Goal: Transaction & Acquisition: Book appointment/travel/reservation

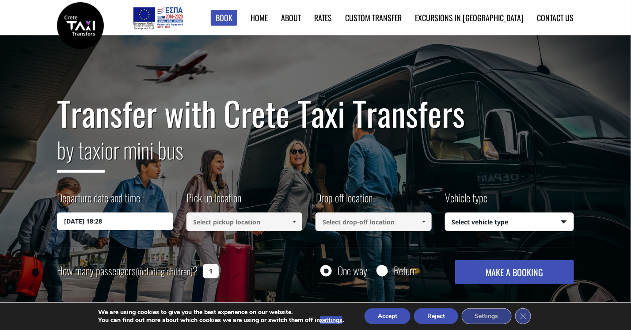
click at [129, 223] on input "08/09/2025 18:28" at bounding box center [115, 222] width 116 height 18
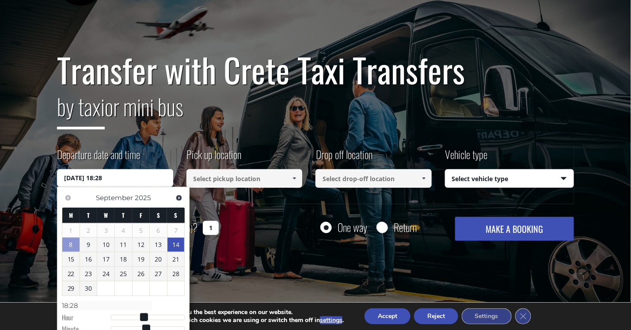
scroll to position [44, 0]
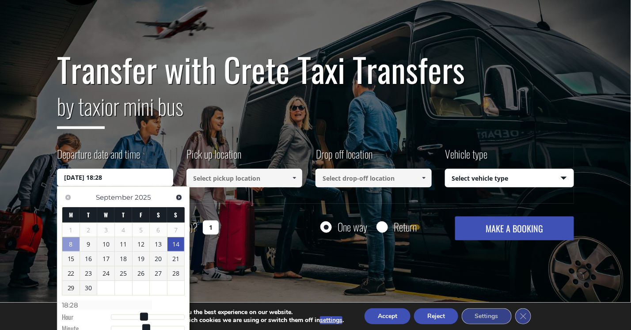
click at [177, 246] on link "14" at bounding box center [175, 244] width 17 height 14
type input "14/09/2025 00:00"
click at [285, 179] on input at bounding box center [244, 178] width 116 height 19
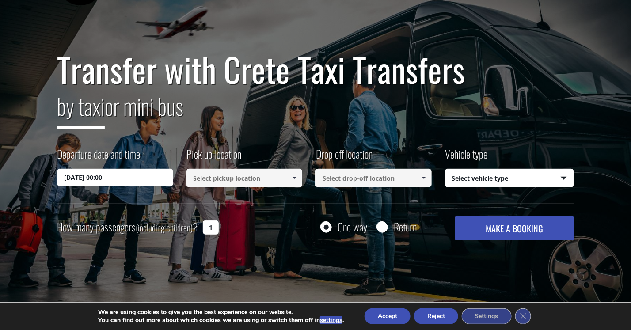
click at [296, 175] on span at bounding box center [294, 178] width 7 height 7
click at [253, 95] on h2 "by taxi or mini bus" at bounding box center [315, 112] width 517 height 48
click at [279, 181] on input at bounding box center [244, 178] width 116 height 19
click at [354, 87] on h1 "Transfer with Crete Taxi Transfers" at bounding box center [315, 69] width 517 height 37
click at [290, 182] on link at bounding box center [294, 178] width 15 height 19
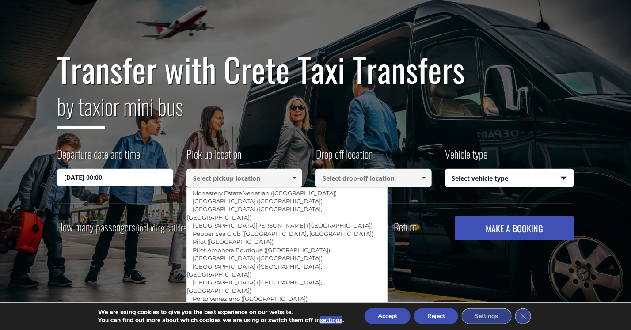
scroll to position [529, 0]
click at [225, 325] on link "Sansal (Chania city)" at bounding box center [235, 331] width 98 height 12
type input "Sansal (Chania city)"
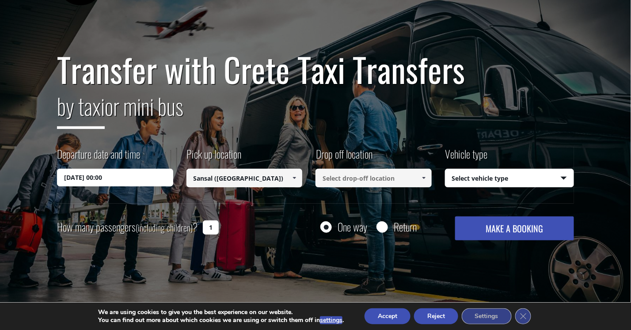
click at [349, 183] on input at bounding box center [373, 178] width 116 height 19
click at [420, 175] on span at bounding box center [423, 178] width 7 height 7
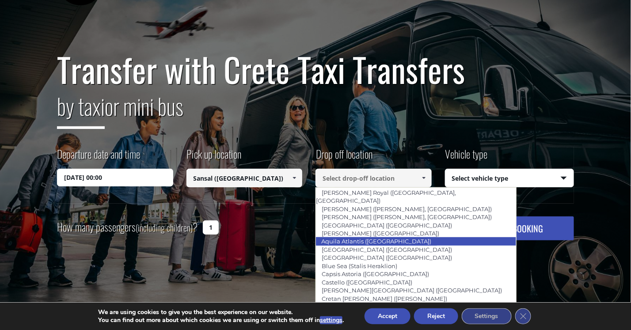
scroll to position [840, 0]
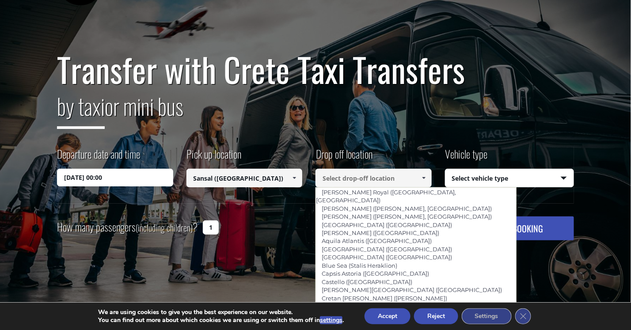
type input "Ibis Styles (Heraklion)"
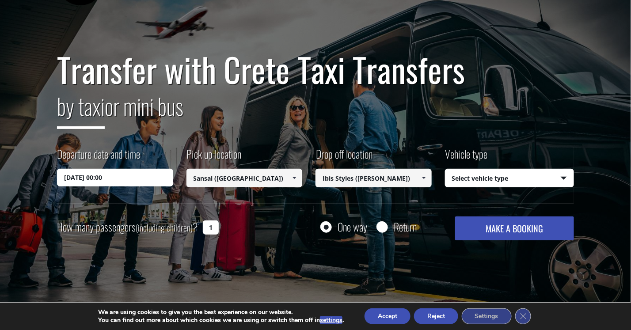
click at [284, 198] on div "Departure date and time 14/09/2025 00:00 Pick up location Select pickup locatio…" at bounding box center [315, 174] width 517 height 57
click at [464, 178] on select "Select vehicle type Taxi (4 passengers) Mercedes E Class Mini Van (7 passengers…" at bounding box center [509, 178] width 129 height 19
select select "540"
click at [445, 169] on select "Select vehicle type Taxi (4 passengers) Mercedes E Class Mini Van (7 passengers…" at bounding box center [509, 178] width 129 height 19
click at [207, 225] on input "1" at bounding box center [211, 227] width 16 height 14
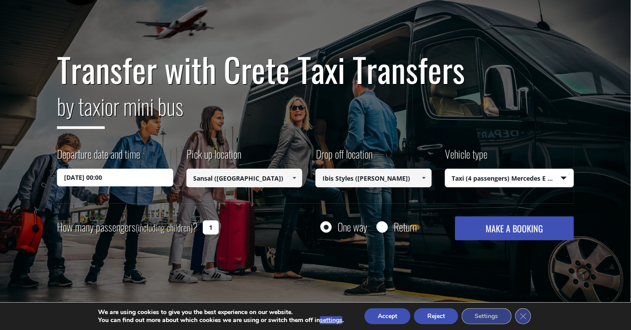
drag, startPoint x: 214, startPoint y: 228, endPoint x: 206, endPoint y: 227, distance: 8.0
click at [206, 227] on input "1" at bounding box center [211, 227] width 16 height 14
type input "2"
click at [251, 218] on div "How many passengers (including children) ? 2 One way Return MAKE A BOOKING Plea…" at bounding box center [315, 229] width 517 height 24
click at [441, 317] on button "Reject" at bounding box center [436, 316] width 44 height 16
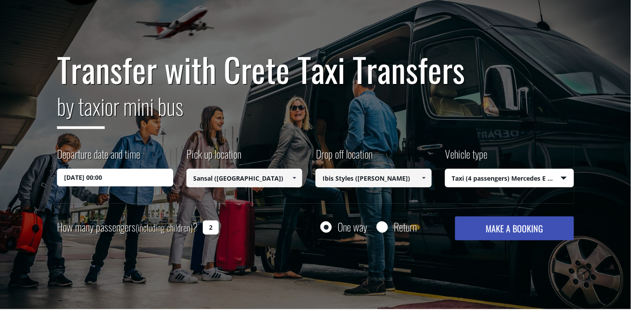
click at [524, 225] on button "MAKE A BOOKING" at bounding box center [514, 229] width 119 height 24
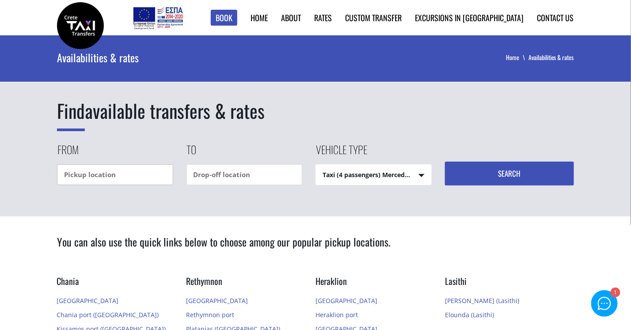
click at [116, 175] on input "text" at bounding box center [115, 174] width 116 height 21
click at [147, 178] on input "text" at bounding box center [115, 174] width 116 height 21
click at [109, 175] on input "text" at bounding box center [115, 174] width 116 height 21
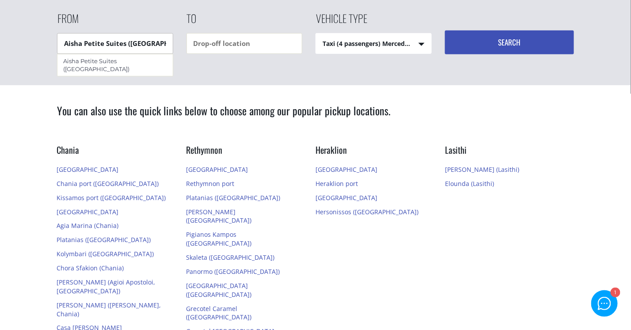
scroll to position [132, 0]
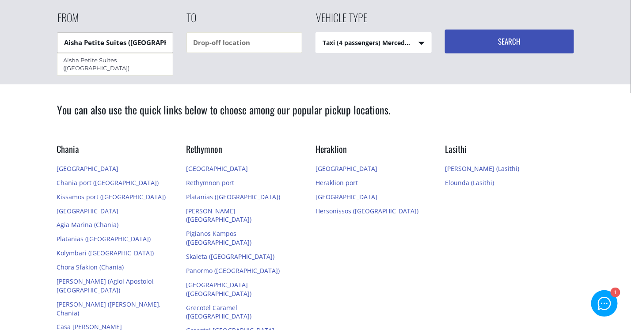
click at [148, 39] on input "Aisha Petite Suites (Chania city)" at bounding box center [115, 42] width 116 height 21
click at [133, 40] on input "Aisha Petite Suites (Chania city)" at bounding box center [115, 42] width 116 height 21
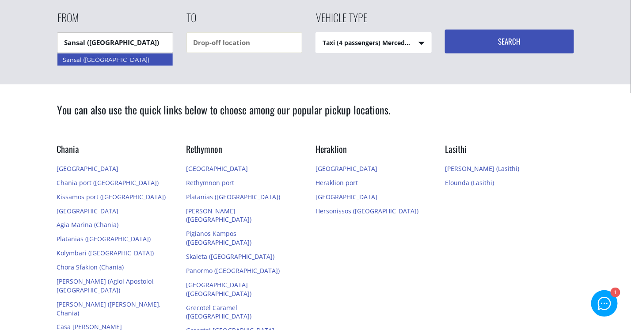
click at [126, 61] on div "Sansal (Chania city)" at bounding box center [115, 59] width 116 height 13
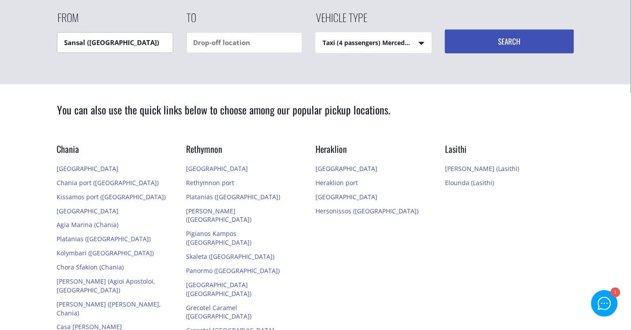
type input "Sansal (Chania city)"
click at [239, 40] on input "text" at bounding box center [244, 42] width 116 height 21
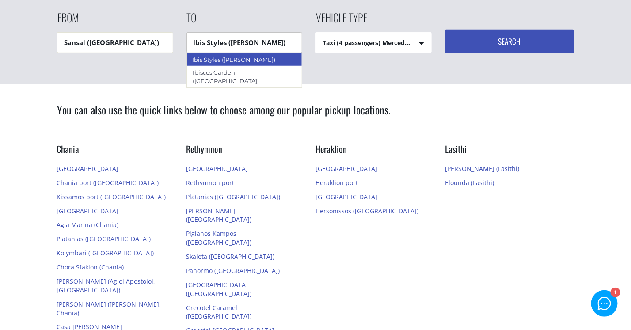
click at [226, 57] on div "Ibis Styles (Heraklion)" at bounding box center [244, 59] width 116 height 13
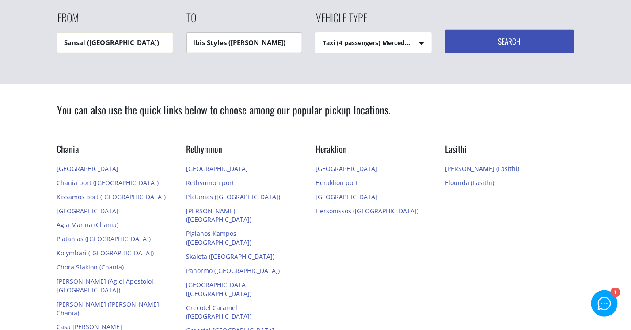
type input "Ibis Styles (Heraklion)"
click at [361, 41] on select "Taxi (4 passengers) Mercedes E Class Mini Van (7 passengers) Mercedes Vito Mini…" at bounding box center [373, 43] width 115 height 21
click at [316, 33] on select "Taxi (4 passengers) Mercedes E Class Mini Van (7 passengers) Mercedes Vito Mini…" at bounding box center [373, 43] width 115 height 21
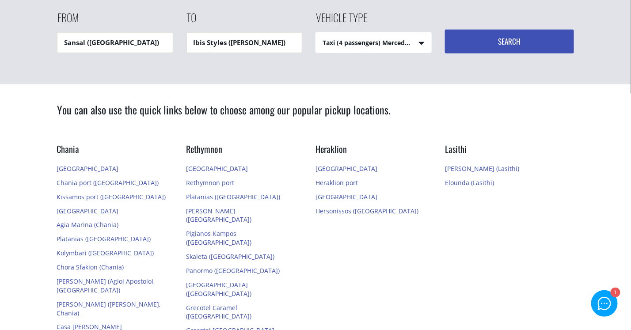
click at [490, 38] on button "Search" at bounding box center [509, 42] width 129 height 24
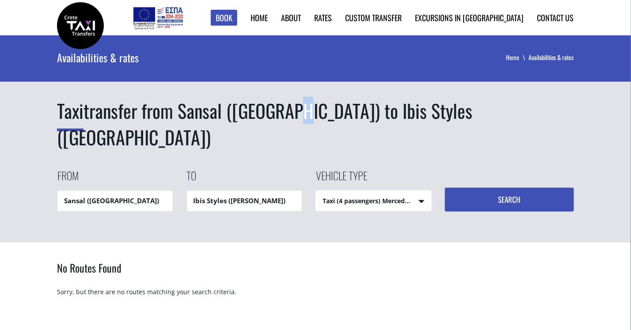
click at [290, 104] on h1 "Taxi transfer from Sansal (Chania city) to Ibis Styles (Heraklion)" at bounding box center [315, 124] width 517 height 53
click at [189, 114] on h1 "Taxi transfer from Sansal (Chania city) to Ibis Styles (Heraklion)" at bounding box center [315, 124] width 517 height 53
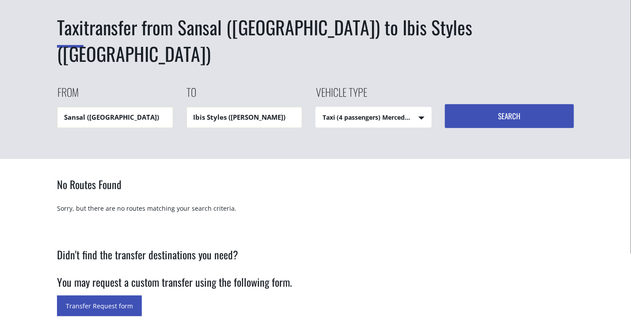
scroll to position [88, 0]
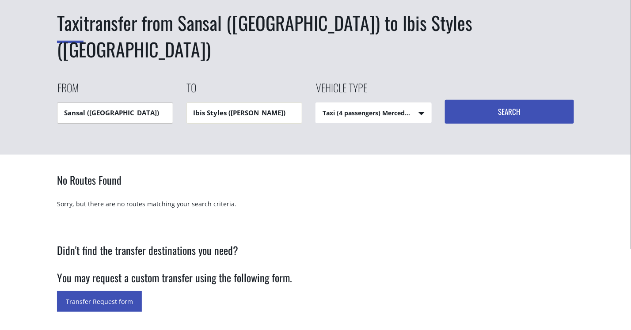
click at [156, 103] on input "Sansal ([GEOGRAPHIC_DATA])" at bounding box center [115, 113] width 116 height 21
click at [73, 103] on input "Sansal ([GEOGRAPHIC_DATA])" at bounding box center [115, 113] width 116 height 21
drag, startPoint x: 65, startPoint y: 86, endPoint x: 179, endPoint y: 87, distance: 114.0
click at [179, 87] on div "From Sansal (Chania city)" at bounding box center [121, 101] width 129 height 43
click at [109, 103] on input "[GEOGRAPHIC_DATA]" at bounding box center [115, 113] width 116 height 21
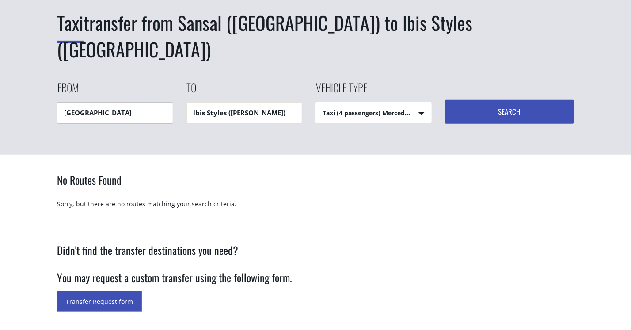
drag, startPoint x: 61, startPoint y: 86, endPoint x: 146, endPoint y: 84, distance: 85.3
click at [146, 103] on input "Chania airport" at bounding box center [115, 113] width 116 height 21
click at [126, 103] on input "chania" at bounding box center [115, 113] width 116 height 21
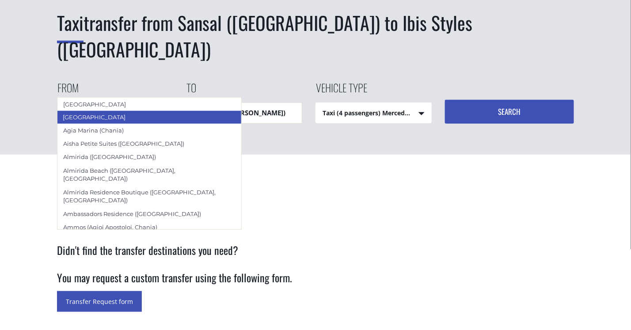
click at [113, 114] on div "[GEOGRAPHIC_DATA]" at bounding box center [149, 116] width 185 height 13
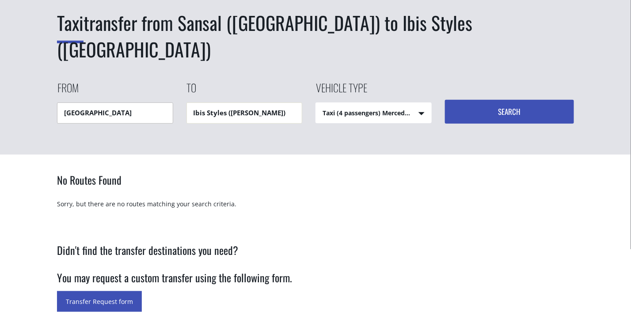
type input "[GEOGRAPHIC_DATA]"
click at [231, 103] on input "Ibis Styles (Heraklion)" at bounding box center [244, 113] width 116 height 21
drag, startPoint x: 284, startPoint y: 86, endPoint x: 182, endPoint y: 90, distance: 102.1
click at [182, 90] on div "From Chania city To Ibis Styles (Heraklion) Vehicle type Taxi (4 passengers) Me…" at bounding box center [315, 102] width 517 height 44
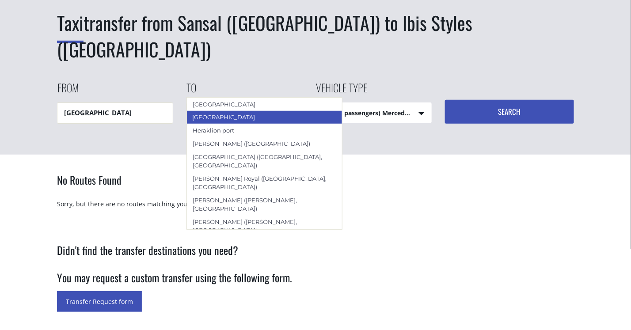
click at [220, 114] on div "[GEOGRAPHIC_DATA]" at bounding box center [264, 116] width 156 height 13
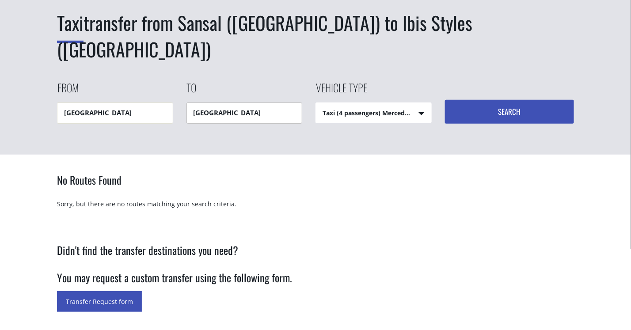
type input "[GEOGRAPHIC_DATA]"
click at [370, 103] on select "Taxi (4 passengers) Mercedes E Class Mini Van (7 passengers) Mercedes Vito Mini…" at bounding box center [373, 113] width 115 height 21
click at [316, 103] on select "Taxi (4 passengers) Mercedes E Class Mini Van (7 passengers) Mercedes Vito Mini…" at bounding box center [373, 113] width 115 height 21
click at [507, 100] on button "Search" at bounding box center [509, 112] width 129 height 24
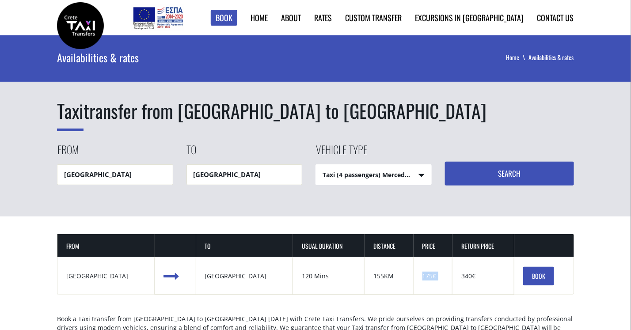
drag, startPoint x: 397, startPoint y: 276, endPoint x: 442, endPoint y: 275, distance: 44.6
click at [442, 275] on tr "from [GEOGRAPHIC_DATA] to [GEOGRAPHIC_DATA] usual duration 120 Mins Distance 15…" at bounding box center [315, 276] width 517 height 38
click at [408, 197] on div "Taxi transfer from [GEOGRAPHIC_DATA] to [GEOGRAPHIC_DATA] From [GEOGRAPHIC_DATA…" at bounding box center [315, 125] width 631 height 181
click at [167, 110] on h1 "Taxi transfer from [GEOGRAPHIC_DATA] to [GEOGRAPHIC_DATA]" at bounding box center [315, 111] width 517 height 27
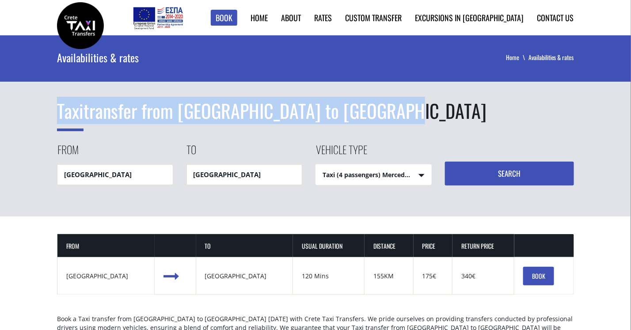
drag, startPoint x: 57, startPoint y: 110, endPoint x: 376, endPoint y: 103, distance: 319.1
click at [376, 103] on h1 "Taxi transfer from [GEOGRAPHIC_DATA] to [GEOGRAPHIC_DATA]" at bounding box center [315, 111] width 517 height 27
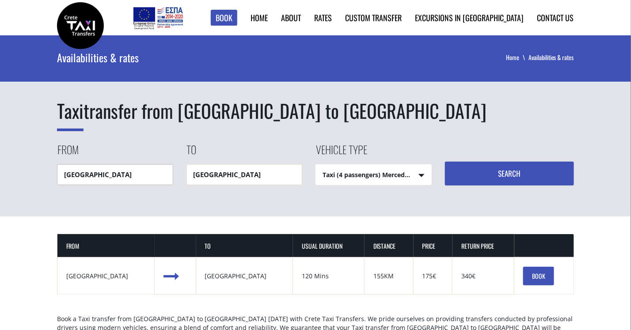
click at [137, 176] on input "[GEOGRAPHIC_DATA]" at bounding box center [115, 174] width 116 height 21
drag, startPoint x: 129, startPoint y: 175, endPoint x: 44, endPoint y: 177, distance: 85.3
click at [44, 177] on div "Taxi transfer from Chania city to Heraklion city From Chania city To Heraklion …" at bounding box center [315, 125] width 631 height 181
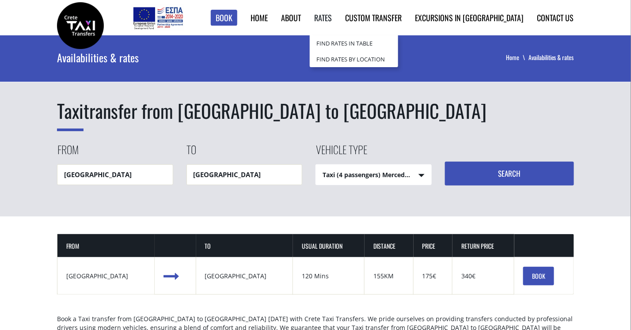
click at [332, 13] on link "Rates" at bounding box center [323, 17] width 18 height 11
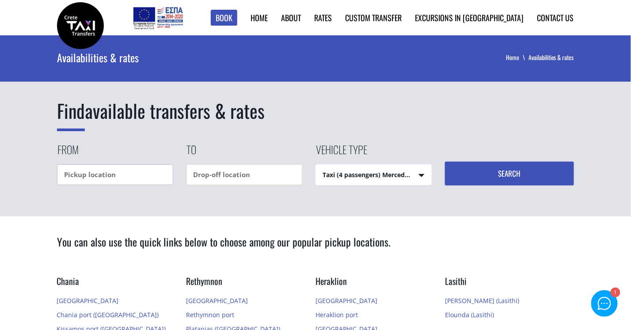
click at [148, 167] on input "text" at bounding box center [115, 174] width 116 height 21
click at [104, 173] on input "text" at bounding box center [115, 174] width 116 height 21
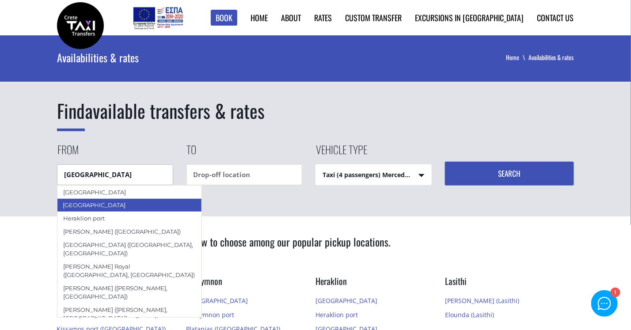
click at [96, 201] on div "[GEOGRAPHIC_DATA]" at bounding box center [129, 204] width 145 height 13
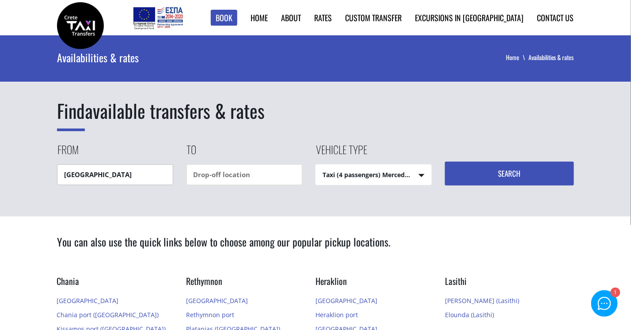
type input "[GEOGRAPHIC_DATA]"
click at [211, 195] on div "Find available transfers & rates From [GEOGRAPHIC_DATA] To Vehicle type Taxi (4…" at bounding box center [315, 125] width 631 height 181
click at [242, 163] on div "To" at bounding box center [250, 163] width 129 height 43
click at [262, 173] on input "text" at bounding box center [244, 174] width 116 height 21
click at [198, 174] on input "text" at bounding box center [244, 174] width 116 height 21
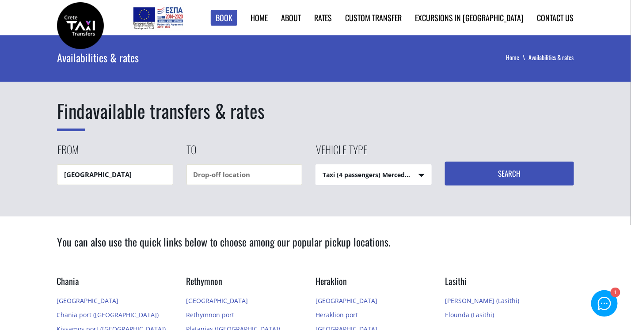
click at [207, 198] on div "Find available transfers & rates From [GEOGRAPHIC_DATA] To Vehicle type Taxi (4…" at bounding box center [315, 125] width 631 height 181
click at [157, 173] on input "[GEOGRAPHIC_DATA]" at bounding box center [115, 174] width 116 height 21
click at [243, 173] on input "text" at bounding box center [244, 174] width 116 height 21
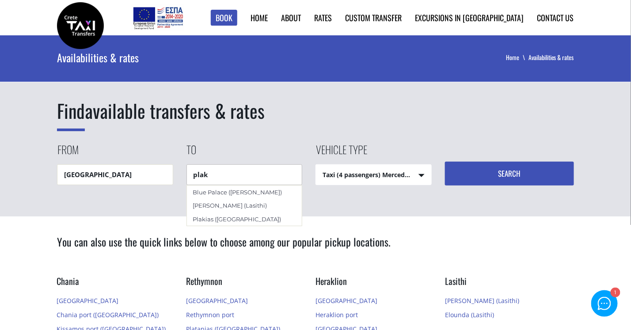
type input "plak"
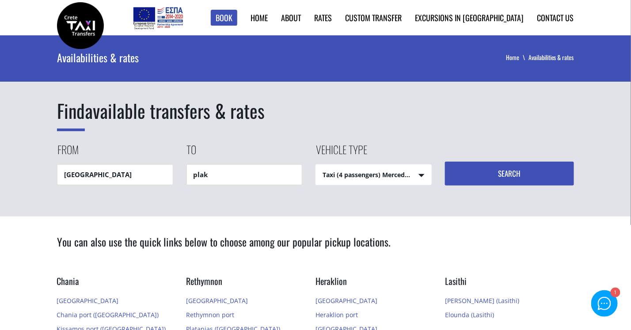
click at [271, 130] on div "Find available transfers & rates From Heraklion city To plak Vehicle type Taxi …" at bounding box center [315, 142] width 517 height 88
click at [209, 168] on input "plak" at bounding box center [244, 174] width 116 height 21
drag, startPoint x: 213, startPoint y: 172, endPoint x: 179, endPoint y: 167, distance: 34.4
click at [179, 167] on div "From Heraklion city To plak Vehicle type Taxi (4 passengers) Mercedes E Class T…" at bounding box center [315, 164] width 517 height 44
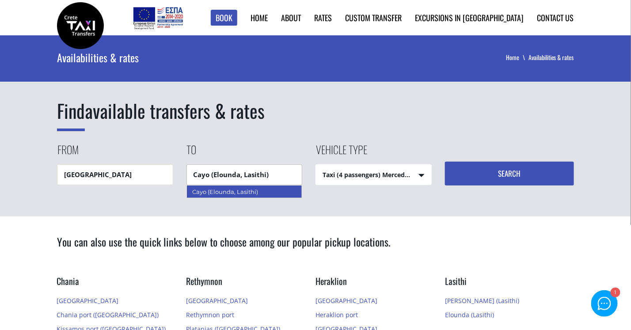
click at [228, 191] on div "Cayo (Elounda, Lasithi)" at bounding box center [244, 191] width 116 height 13
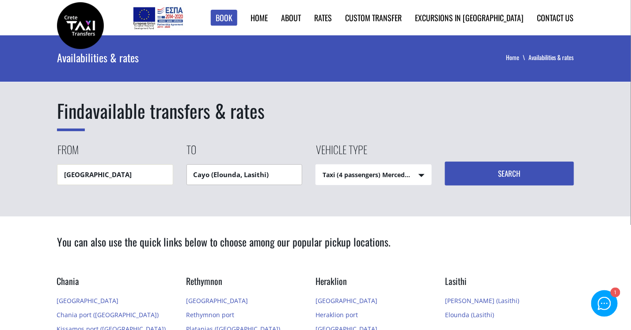
type input "Cayo (Elounda, Lasithi)"
click at [315, 136] on div "Find available transfers & rates From Heraklion city To Cayo (Elounda, Lasithi)…" at bounding box center [315, 142] width 517 height 88
click at [505, 181] on button "Search" at bounding box center [509, 174] width 129 height 24
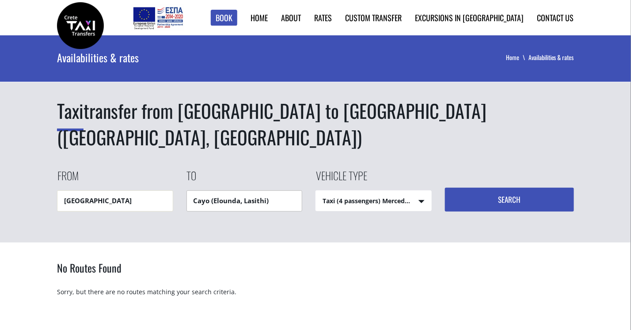
click at [249, 190] on input "Cayo (Elounda, Lasithi)" at bounding box center [244, 200] width 116 height 21
drag, startPoint x: 289, startPoint y: 170, endPoint x: 187, endPoint y: 172, distance: 101.6
click at [187, 190] on input "Cayo (Elounda, Lasithi)" at bounding box center [244, 200] width 116 height 21
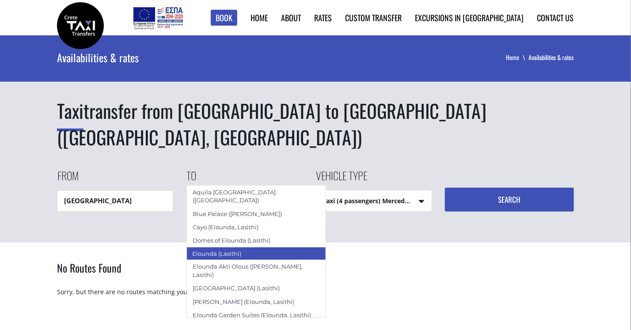
click at [223, 247] on div "Elounda (Lasithi)" at bounding box center [256, 253] width 140 height 13
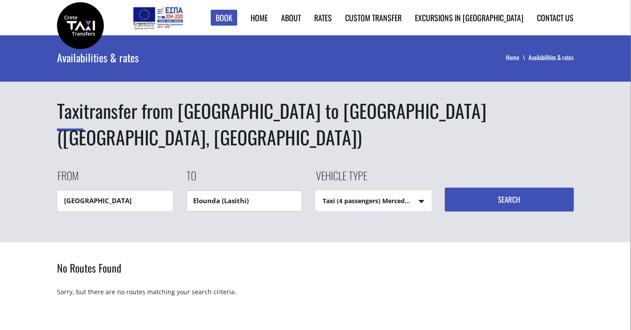
type input "Elounda (Lasithi)"
click at [482, 188] on button "Search" at bounding box center [509, 200] width 129 height 24
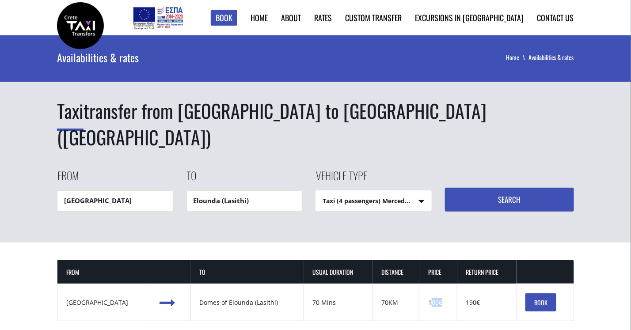
drag, startPoint x: 422, startPoint y: 270, endPoint x: 439, endPoint y: 269, distance: 17.7
click at [439, 284] on td "Price 100€" at bounding box center [438, 303] width 38 height 38
click at [436, 298] on div "100€" at bounding box center [437, 302] width 19 height 9
click at [428, 298] on div "100€" at bounding box center [437, 302] width 19 height 9
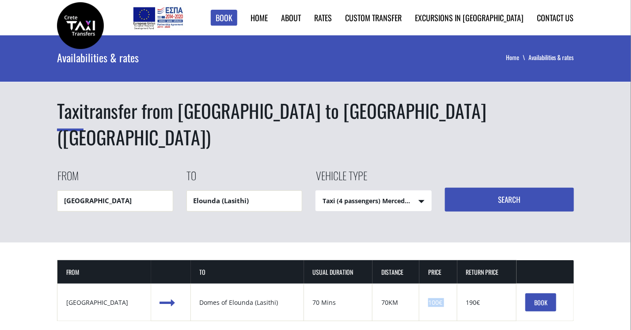
click at [428, 298] on div "100€" at bounding box center [437, 302] width 19 height 9
click at [353, 201] on div "Taxi transfer from [GEOGRAPHIC_DATA] to [GEOGRAPHIC_DATA] ([GEOGRAPHIC_DATA]) F…" at bounding box center [315, 138] width 631 height 207
click at [232, 115] on h1 "Taxi transfer from [GEOGRAPHIC_DATA] to [GEOGRAPHIC_DATA] ([GEOGRAPHIC_DATA])" at bounding box center [315, 124] width 517 height 53
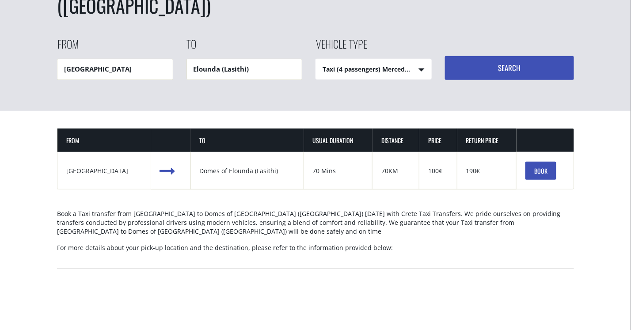
scroll to position [133, 0]
